Goal: Task Accomplishment & Management: Complete application form

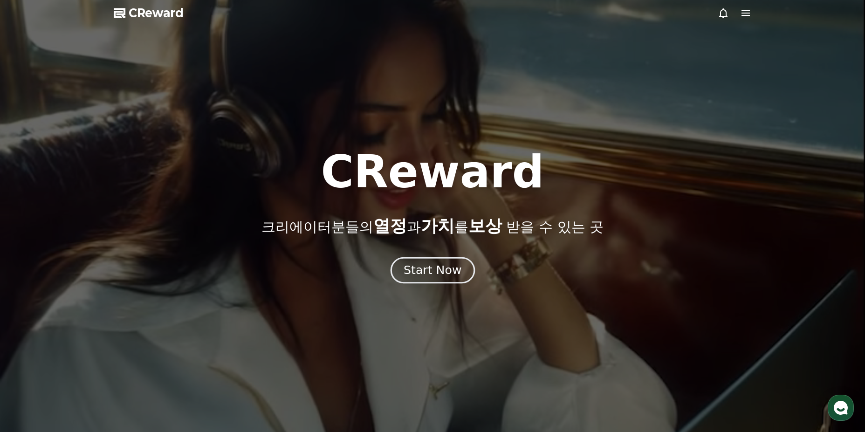
click at [420, 274] on div "Start Now" at bounding box center [432, 270] width 58 height 16
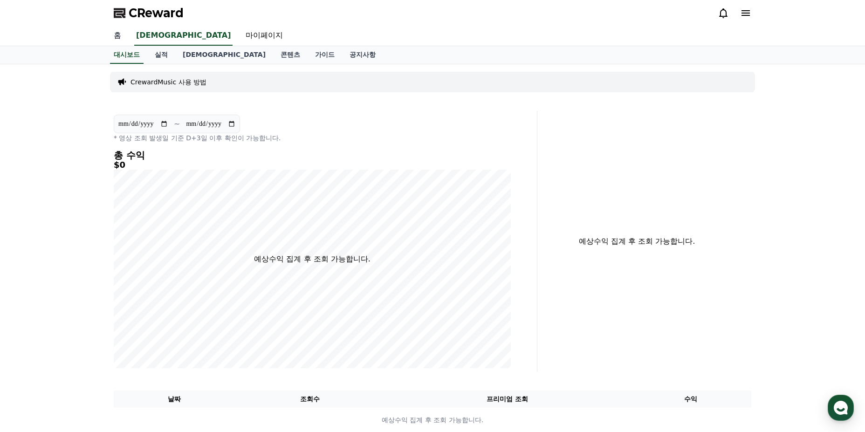
click at [123, 35] on link "홈" at bounding box center [117, 36] width 22 height 20
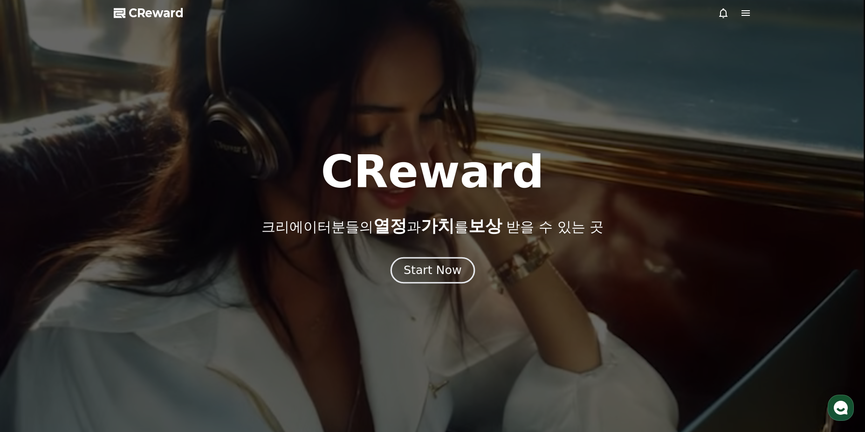
click at [445, 266] on div "Start Now" at bounding box center [432, 270] width 58 height 16
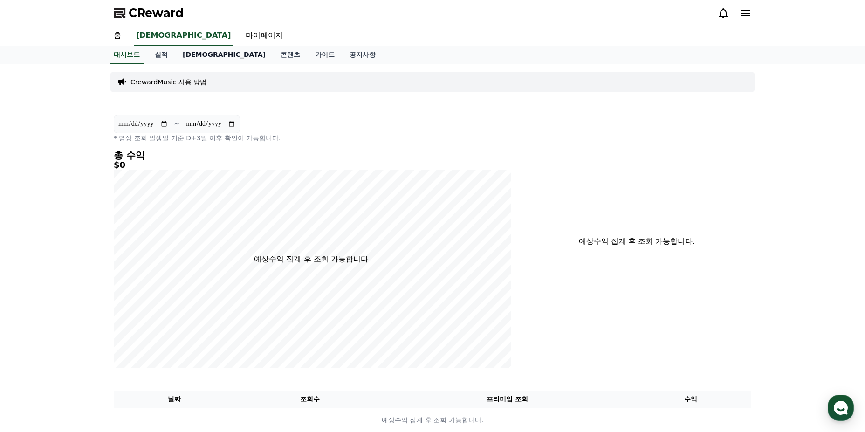
click at [190, 53] on link "[DEMOGRAPHIC_DATA]" at bounding box center [224, 55] width 98 height 18
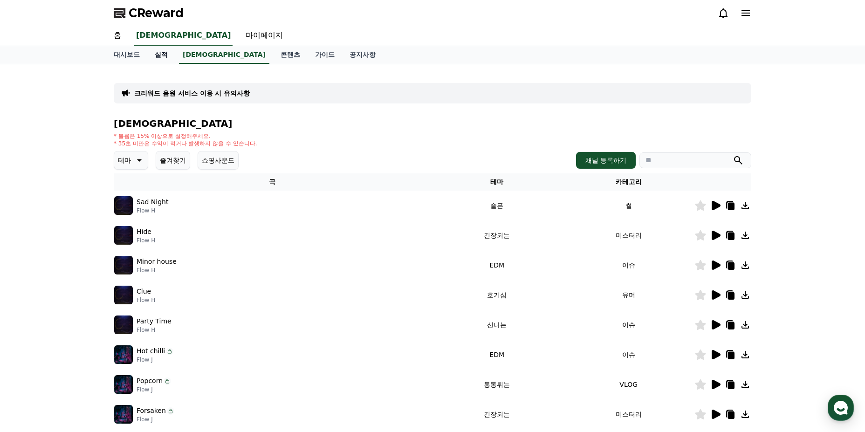
click at [160, 56] on link "실적" at bounding box center [161, 55] width 28 height 18
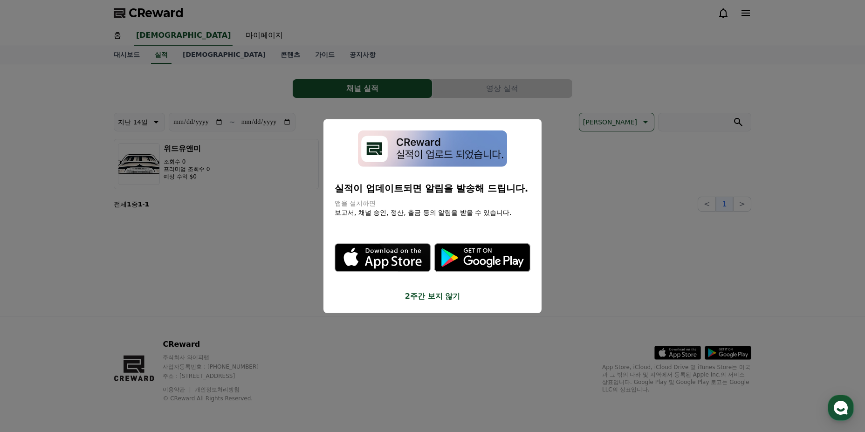
click at [445, 295] on button "2주간 보지 않기" at bounding box center [433, 296] width 196 height 11
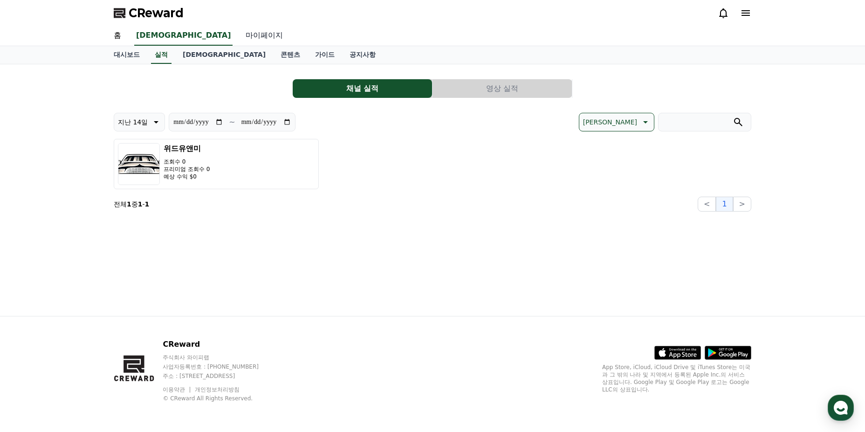
click at [238, 35] on link "마이페이지" at bounding box center [264, 36] width 52 height 20
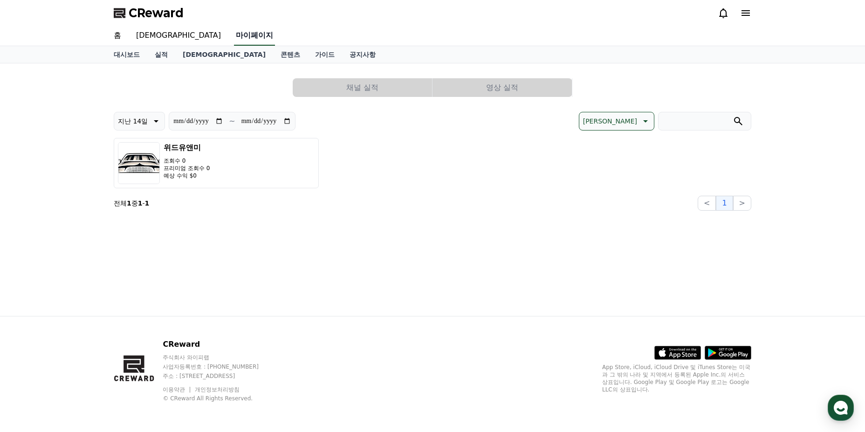
select select "**********"
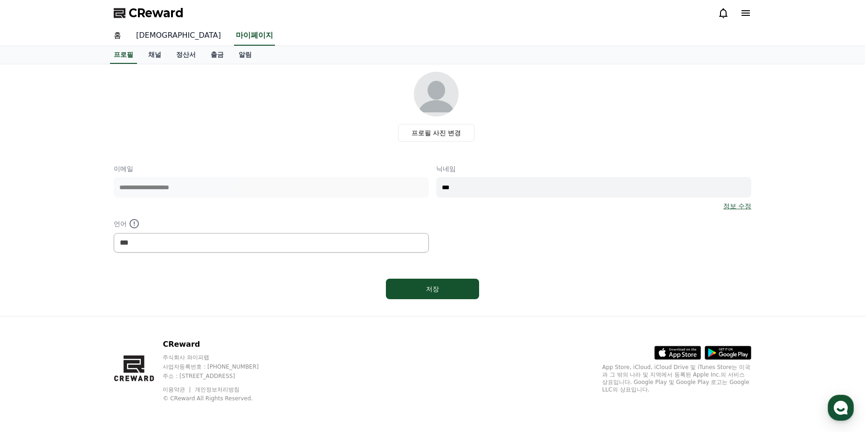
click at [144, 34] on link "[DEMOGRAPHIC_DATA]" at bounding box center [179, 36] width 100 height 20
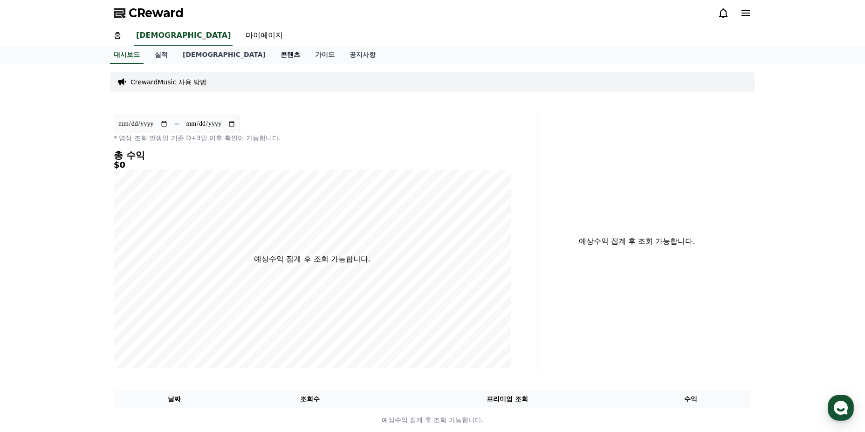
click at [273, 52] on link "콘텐츠" at bounding box center [290, 55] width 34 height 18
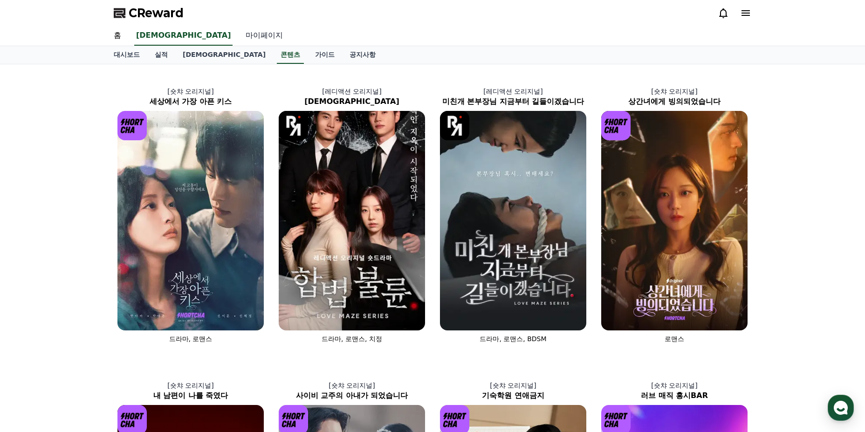
click at [238, 33] on link "마이페이지" at bounding box center [264, 36] width 52 height 20
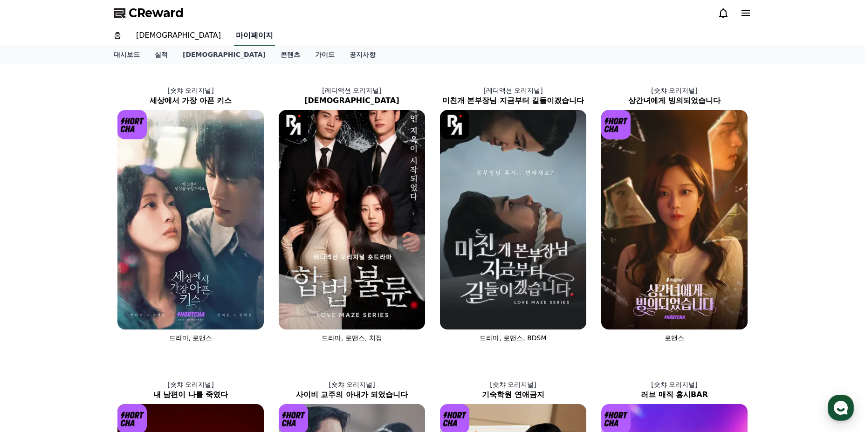
select select "**********"
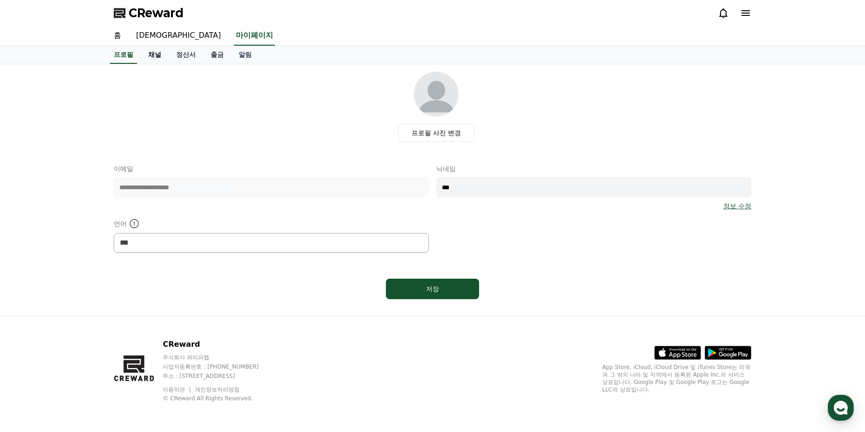
click at [157, 56] on link "채널" at bounding box center [155, 55] width 28 height 18
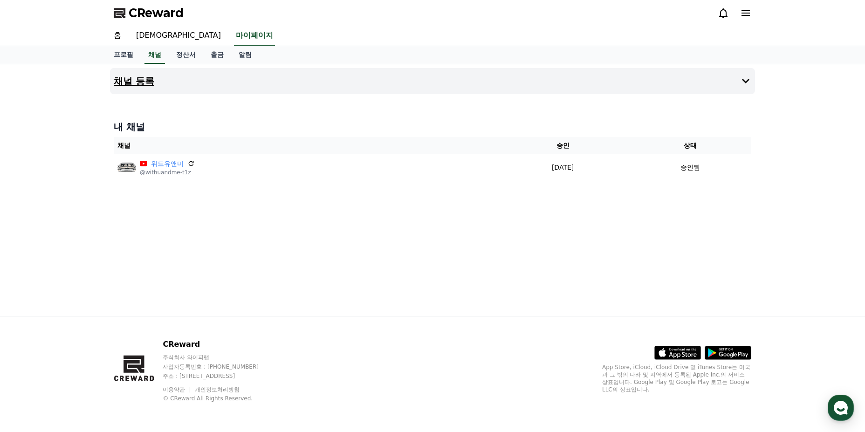
click at [142, 82] on h4 "채널 등록" at bounding box center [134, 81] width 41 height 10
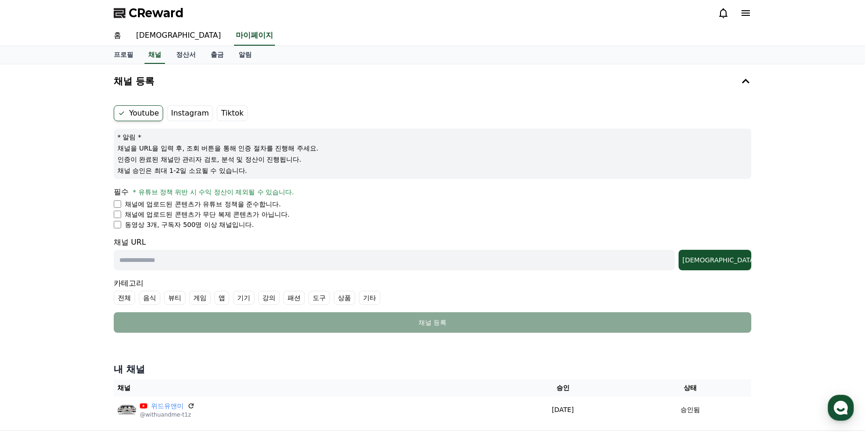
click at [121, 225] on li "동영상 3개, 구독자 500명 이상 채널입니다." at bounding box center [432, 224] width 637 height 9
click at [145, 260] on input "text" at bounding box center [394, 260] width 561 height 21
drag, startPoint x: 194, startPoint y: 252, endPoint x: 194, endPoint y: 260, distance: 7.9
click at [194, 253] on input "text" at bounding box center [394, 260] width 561 height 21
paste input "**********"
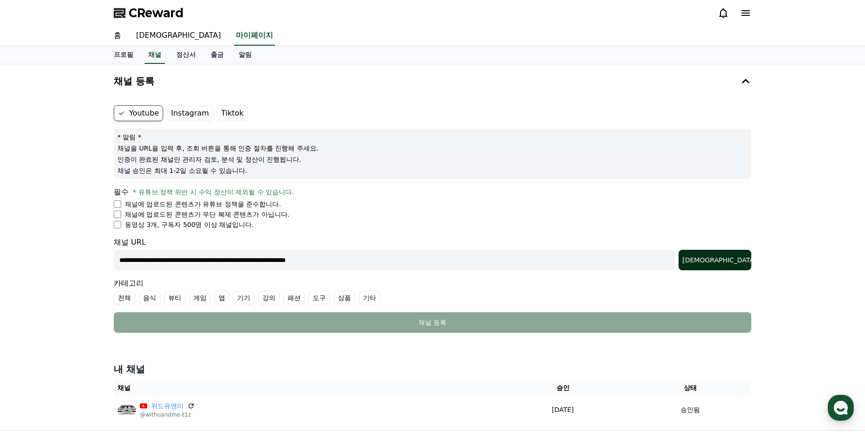
type input "**********"
click at [735, 260] on div "[DEMOGRAPHIC_DATA]" at bounding box center [714, 259] width 65 height 9
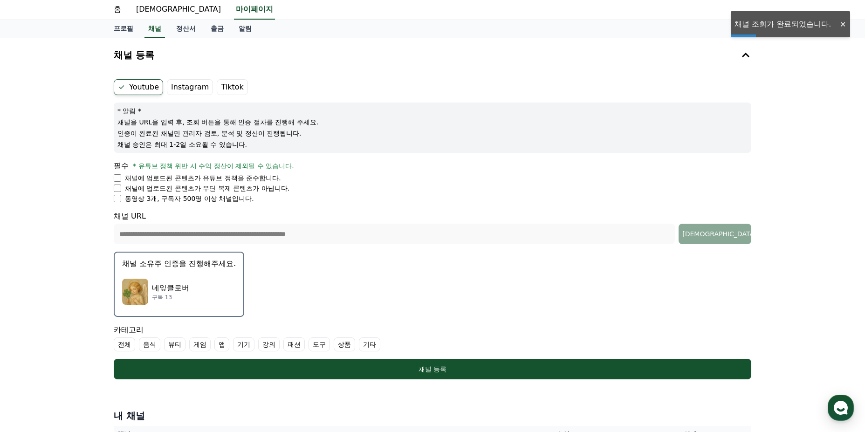
scroll to position [47, 0]
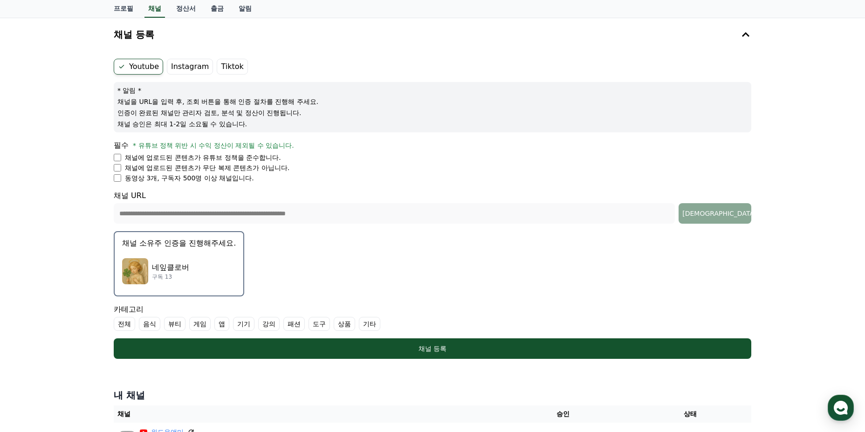
click at [204, 262] on div "네잎클로버 구독 13" at bounding box center [179, 271] width 114 height 37
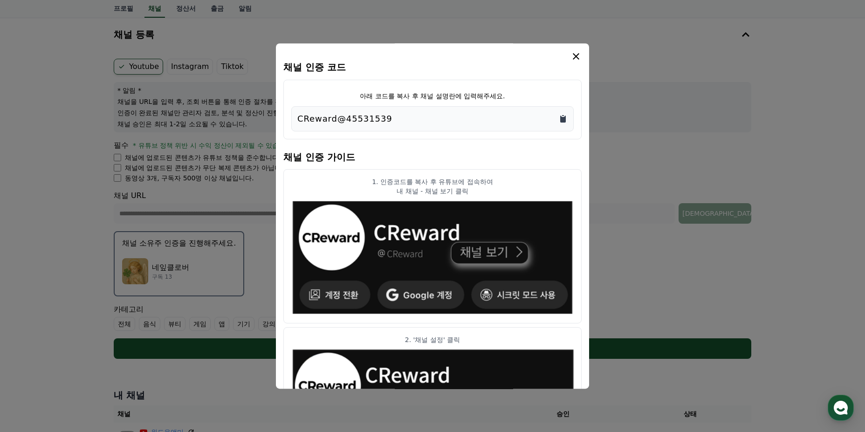
click at [561, 120] on icon "Copy to clipboard" at bounding box center [563, 119] width 6 height 7
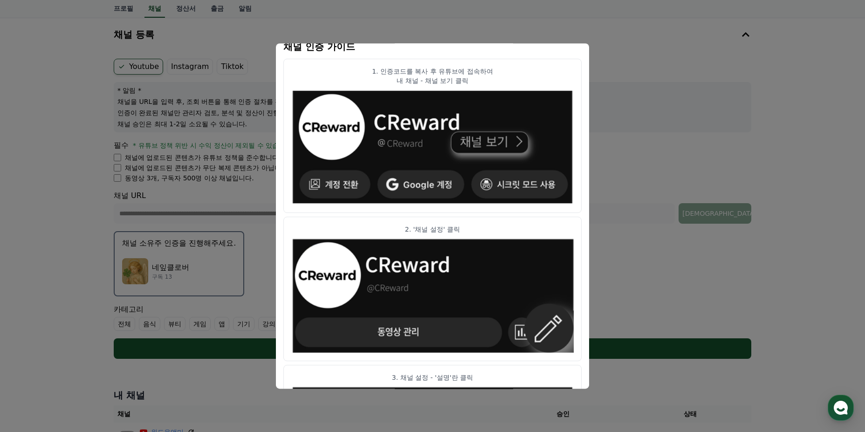
scroll to position [86, 0]
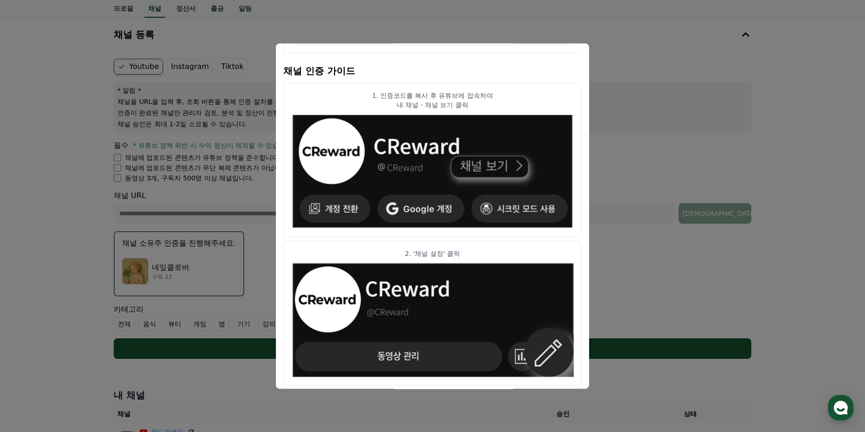
click at [94, 184] on button "close modal" at bounding box center [432, 216] width 865 height 432
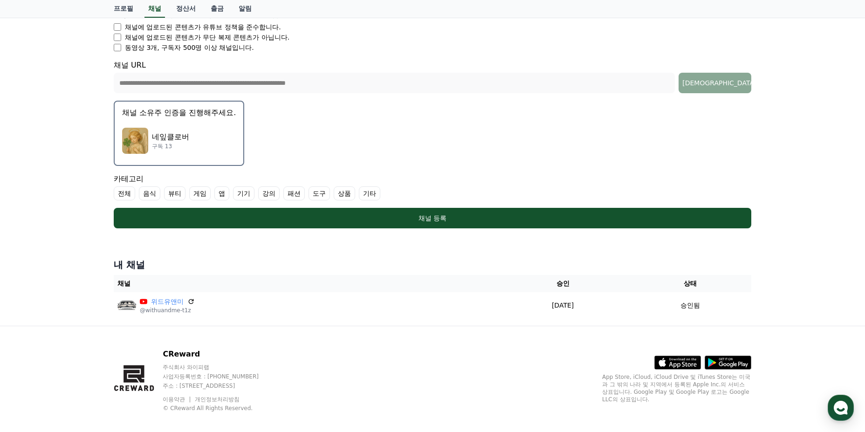
scroll to position [187, 0]
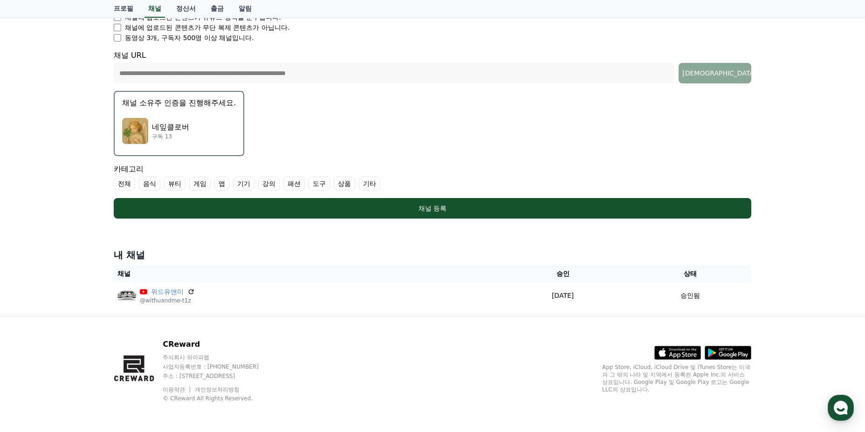
click at [176, 132] on p "네잎클로버" at bounding box center [170, 127] width 37 height 11
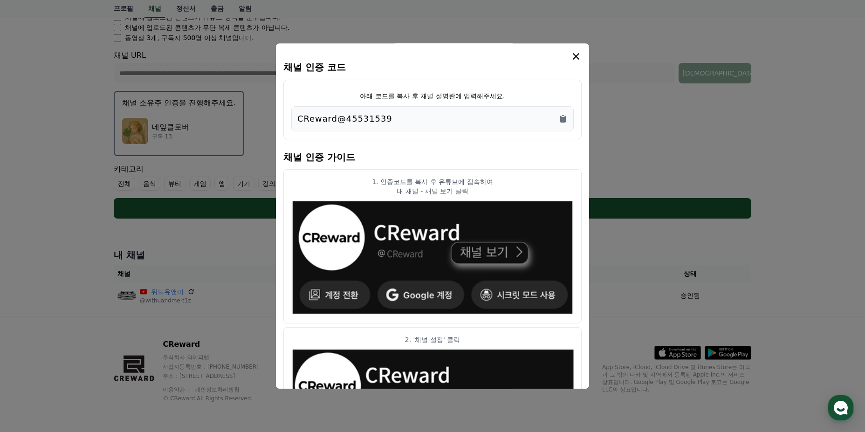
drag, startPoint x: 395, startPoint y: 122, endPoint x: 257, endPoint y: 121, distance: 137.9
click at [257, 222] on div "채널 인증 코드 아래 코드를 복사 후 채널 설명란에 입력해주세요. CReward@45531539 채널 인증 가이드 1. 인증코드를 복사 후 유…" at bounding box center [432, 222] width 645 height 0
click at [561, 118] on icon "Copy to clipboard" at bounding box center [563, 119] width 6 height 7
click at [561, 119] on icon "Copy to clipboard" at bounding box center [563, 119] width 6 height 7
click at [578, 57] on icon "modal" at bounding box center [575, 56] width 11 height 11
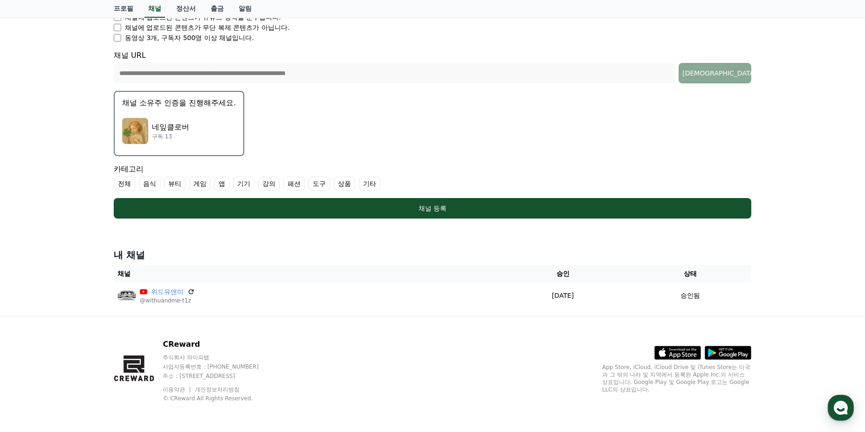
scroll to position [94, 0]
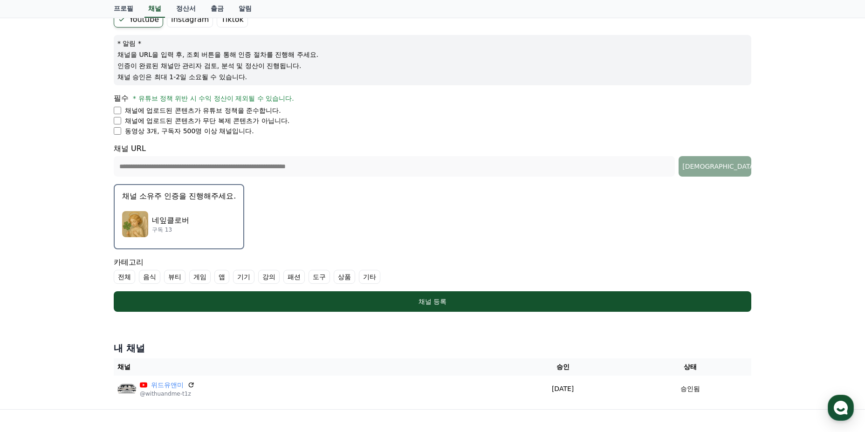
click at [201, 219] on div "네잎클로버 구독 13" at bounding box center [179, 223] width 114 height 37
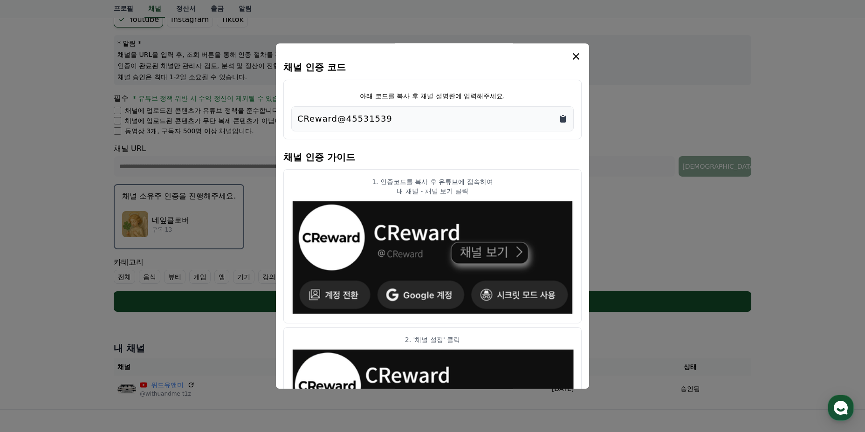
click at [562, 120] on icon "Copy to clipboard" at bounding box center [563, 119] width 6 height 7
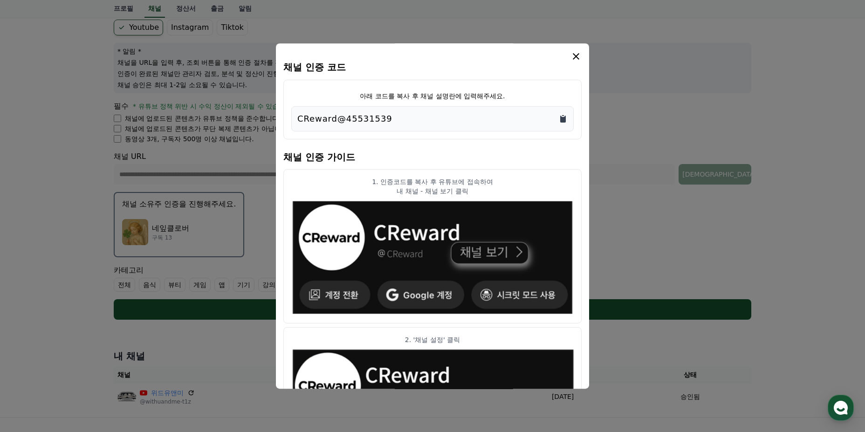
scroll to position [0, 0]
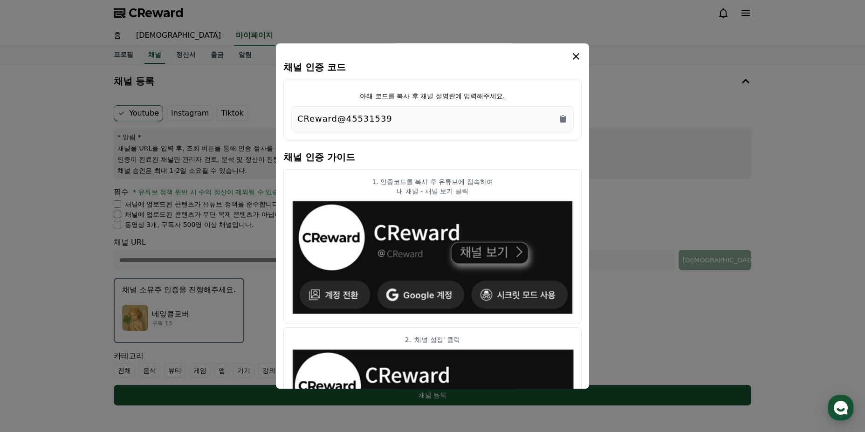
click at [575, 55] on icon "modal" at bounding box center [575, 56] width 11 height 11
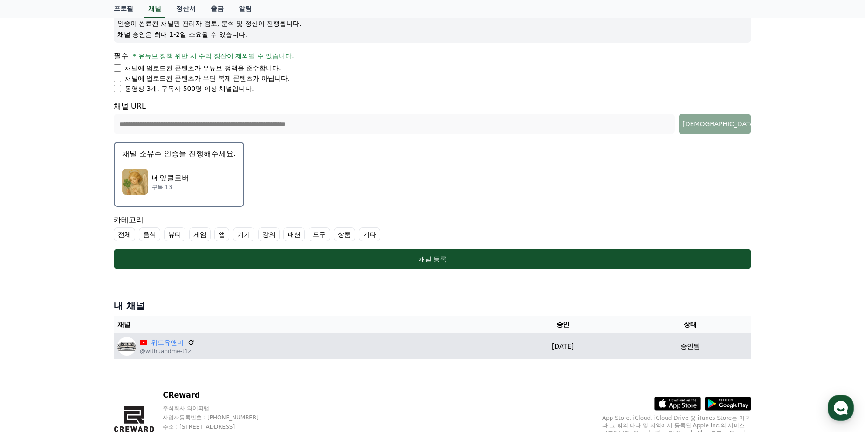
scroll to position [186, 0]
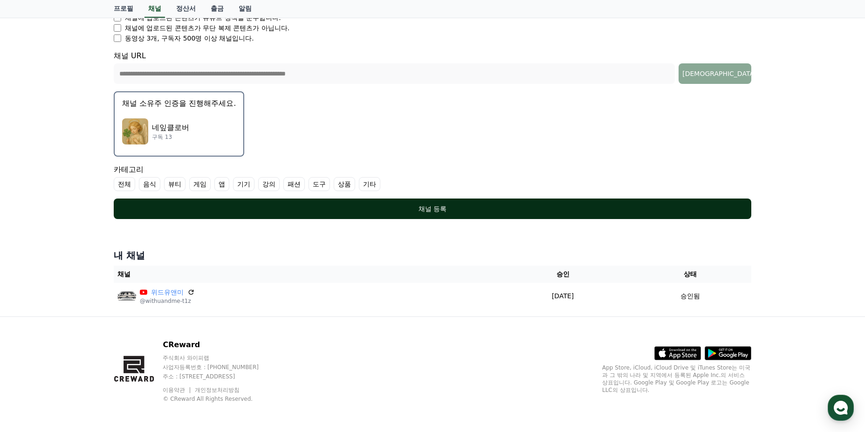
click at [485, 210] on div "채널 등록" at bounding box center [432, 208] width 600 height 9
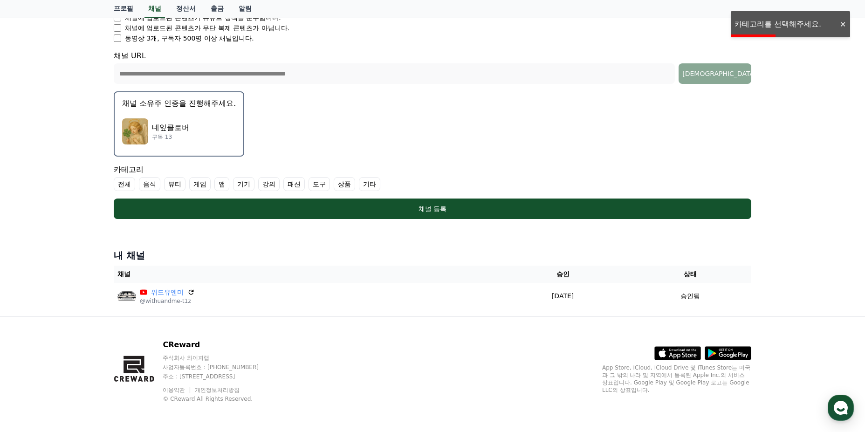
click at [125, 184] on label "전체" at bounding box center [124, 184] width 21 height 14
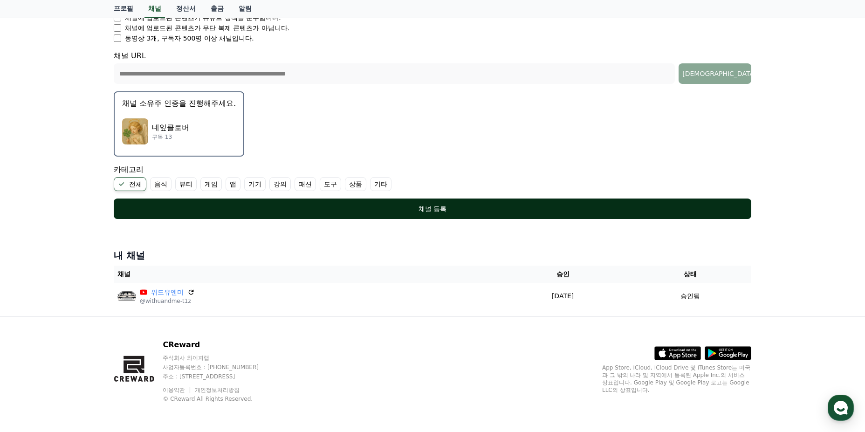
click at [451, 208] on div "채널 등록" at bounding box center [432, 208] width 600 height 9
